Goal: Task Accomplishment & Management: Manage account settings

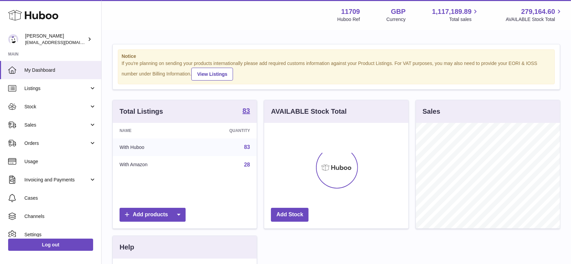
scroll to position [106, 144]
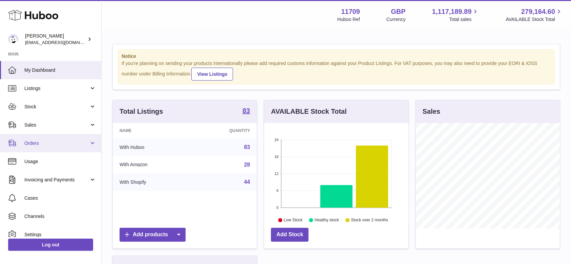
click at [31, 146] on span "Orders" at bounding box center [56, 143] width 65 height 6
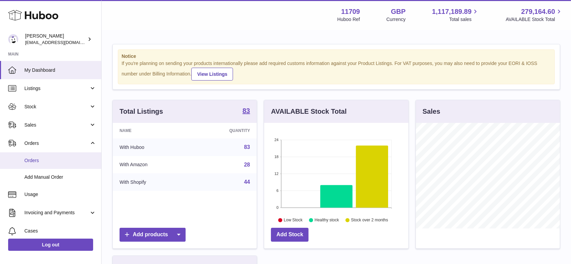
click at [34, 159] on span "Orders" at bounding box center [60, 161] width 72 height 6
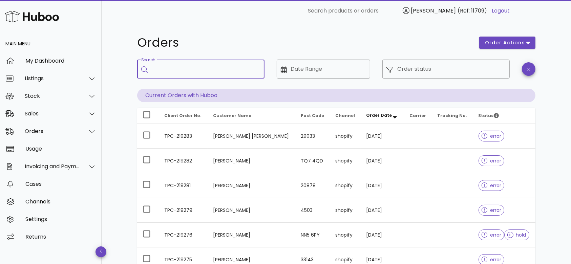
click at [155, 73] on input "Search" at bounding box center [205, 69] width 107 height 11
paste input "**********"
type input "**********"
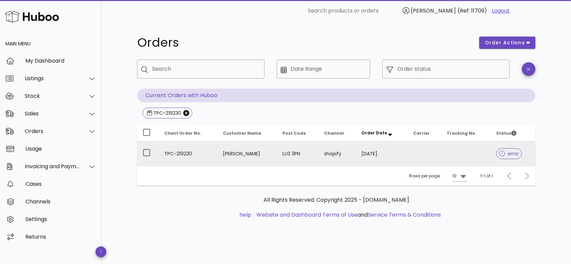
click at [219, 155] on td "[PERSON_NAME]" at bounding box center [248, 154] width 60 height 24
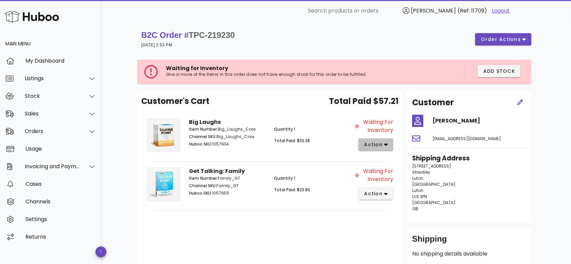
click at [380, 145] on span "action" at bounding box center [373, 144] width 19 height 7
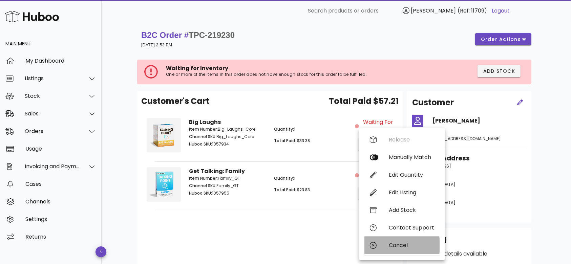
click at [397, 243] on div "Cancel" at bounding box center [411, 245] width 45 height 6
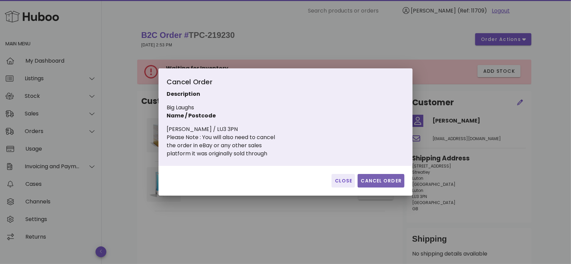
click at [379, 181] on span "Cancel Order" at bounding box center [381, 181] width 41 height 7
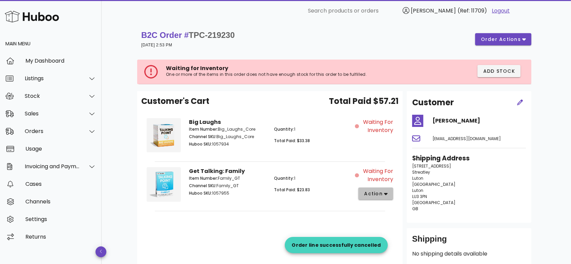
click at [386, 194] on icon "button" at bounding box center [386, 194] width 4 height 2
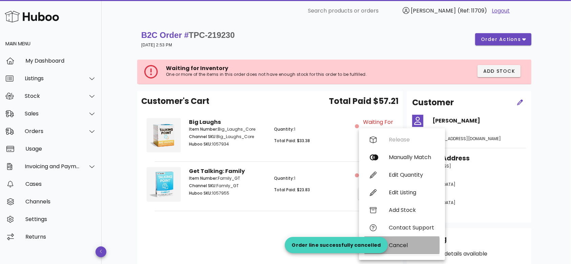
click at [395, 244] on div "Cancel" at bounding box center [411, 245] width 45 height 6
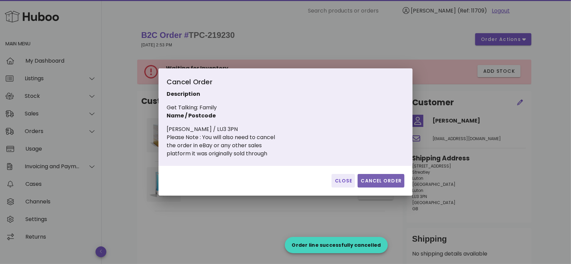
click at [380, 178] on span "Cancel Order" at bounding box center [381, 181] width 41 height 7
